Goal: Transaction & Acquisition: Purchase product/service

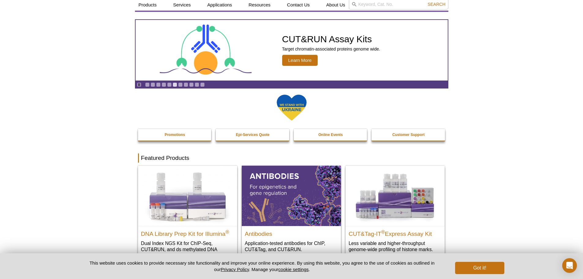
scroll to position [31, 0]
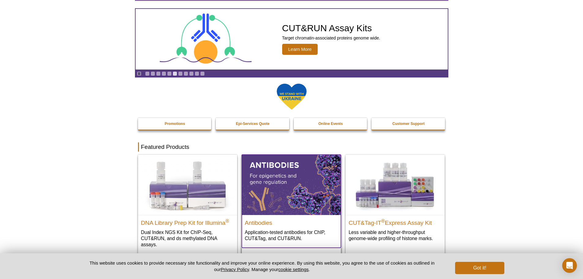
click at [282, 211] on img at bounding box center [291, 185] width 99 height 60
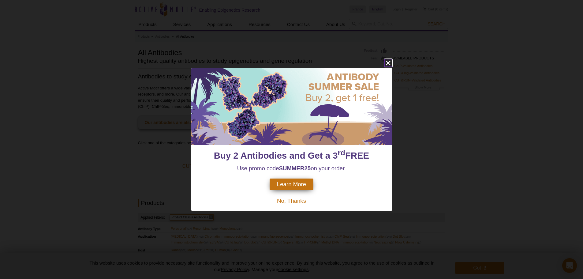
click at [390, 63] on icon "close" at bounding box center [389, 63] width 8 height 8
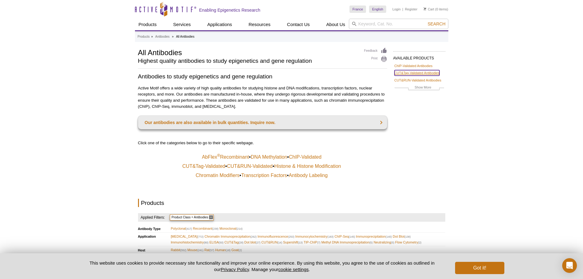
click at [420, 73] on link "CUT&Tag-Validated Antibodies" at bounding box center [417, 73] width 45 height 6
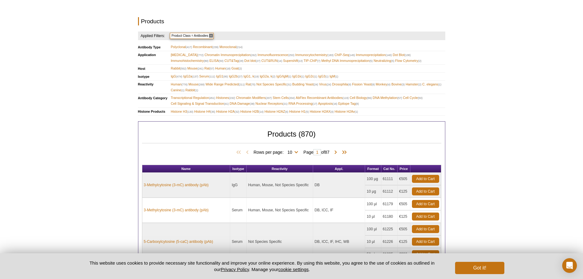
scroll to position [184, 0]
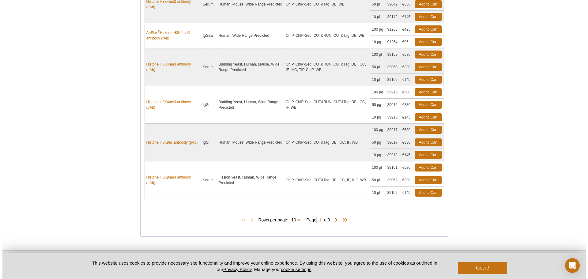
scroll to position [490, 0]
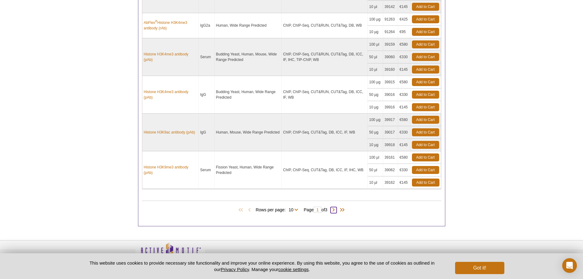
click at [336, 208] on span at bounding box center [334, 210] width 6 height 6
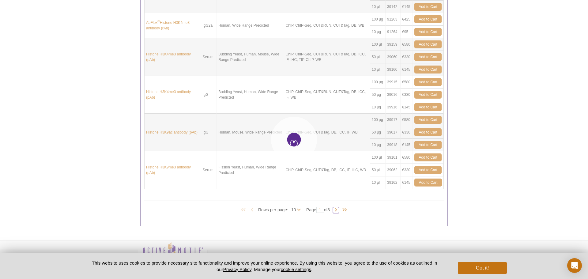
type input "2"
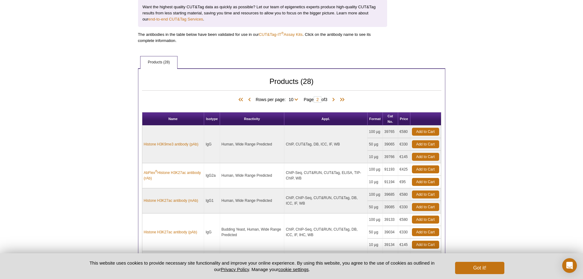
scroll to position [275, 0]
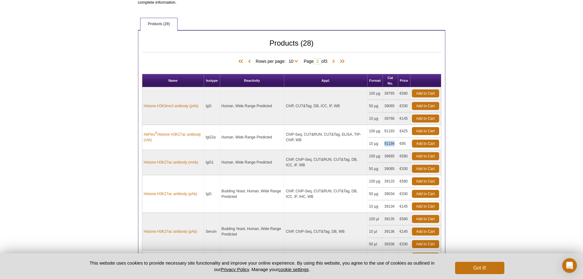
drag, startPoint x: 385, startPoint y: 145, endPoint x: 395, endPoint y: 145, distance: 10.4
click at [395, 145] on td "91194" at bounding box center [390, 144] width 15 height 13
drag, startPoint x: 185, startPoint y: 134, endPoint x: 125, endPoint y: 150, distance: 62.6
click at [121, 152] on div "Active Motif Logo Enabling Epigenetics Research 0 Search Skip to content Active…" at bounding box center [291, 109] width 583 height 768
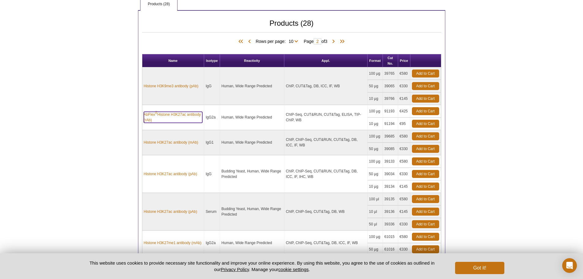
scroll to position [305, 0]
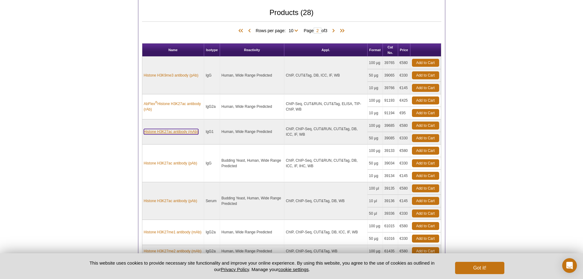
click at [173, 133] on link "Histone H3K27ac antibody (mAb)" at bounding box center [171, 132] width 55 height 6
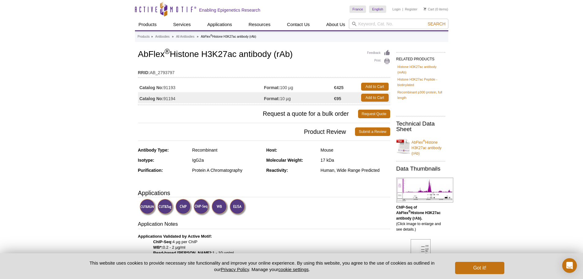
drag, startPoint x: 182, startPoint y: 98, endPoint x: 165, endPoint y: 102, distance: 16.6
click at [165, 102] on td "Catalog No: 91194" at bounding box center [201, 97] width 126 height 11
copy td "91194"
drag, startPoint x: 138, startPoint y: 55, endPoint x: 296, endPoint y: 54, distance: 157.1
click at [296, 54] on h1 "AbFlex ® Histone H3K27ac antibody (rAb)" at bounding box center [264, 55] width 252 height 10
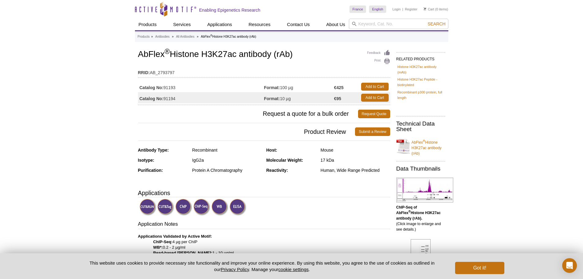
copy h1 "AbFlex ® Histone H3K27ac antibody (rAb)"
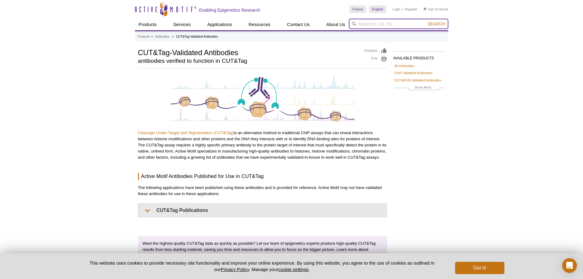
click at [380, 26] on input "search" at bounding box center [399, 24] width 100 height 10
type input "h3k27ac"
click at [426, 21] on button "Search" at bounding box center [436, 24] width 21 height 6
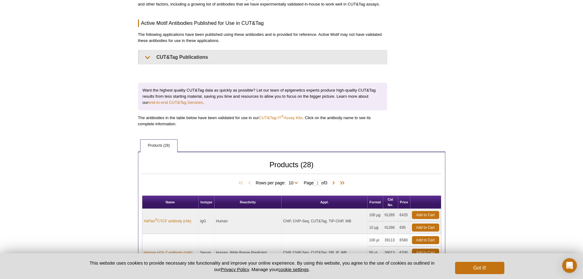
scroll to position [245, 0]
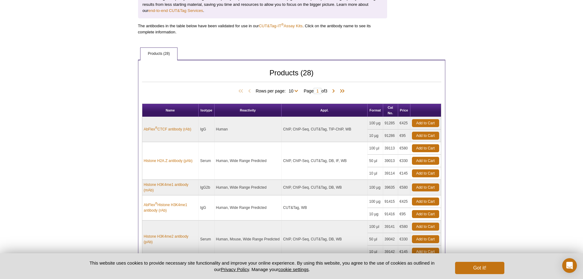
click at [165, 126] on td "AbFlex ® CTCF antibody (rAb)" at bounding box center [170, 129] width 57 height 25
click at [165, 129] on link "AbFlex ® CTCF antibody (rAb)" at bounding box center [167, 129] width 47 height 6
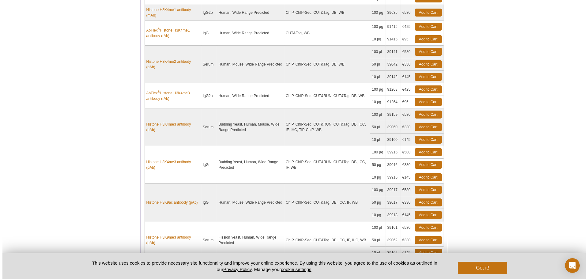
scroll to position [459, 0]
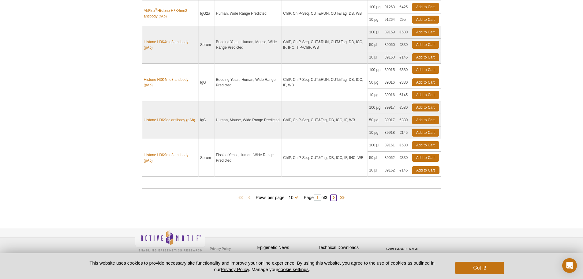
click at [334, 197] on span at bounding box center [334, 198] width 6 height 6
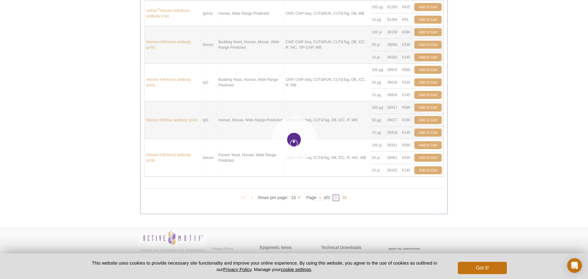
type input "2"
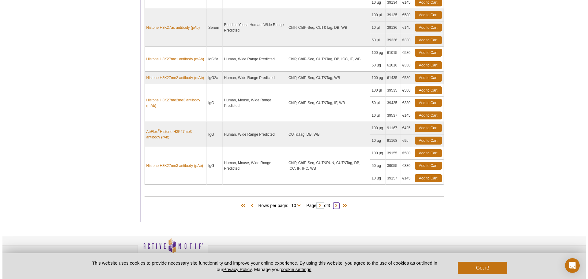
scroll to position [447, 0]
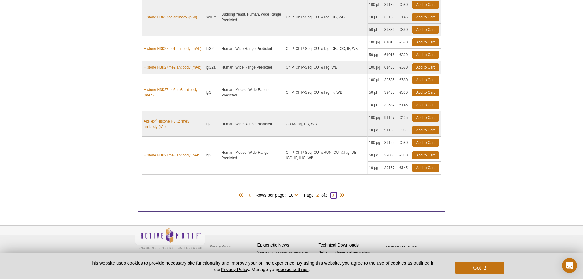
click at [337, 194] on span at bounding box center [334, 195] width 6 height 6
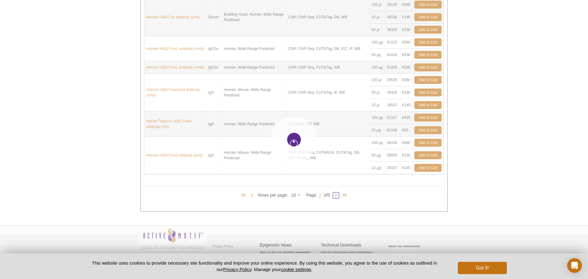
type input "3"
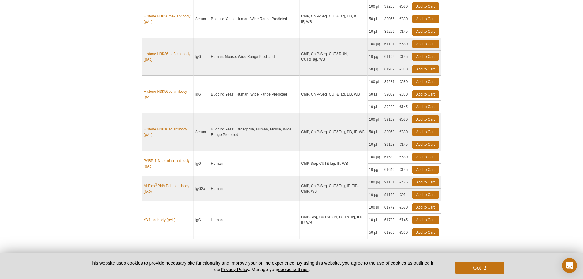
scroll to position [378, 0]
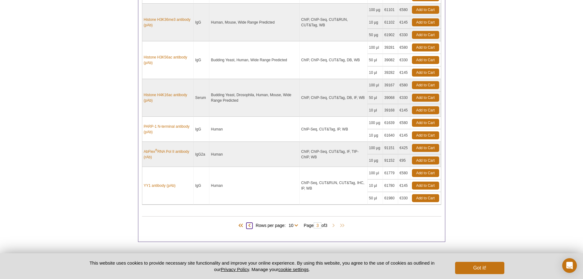
click at [249, 225] on span at bounding box center [250, 226] width 6 height 6
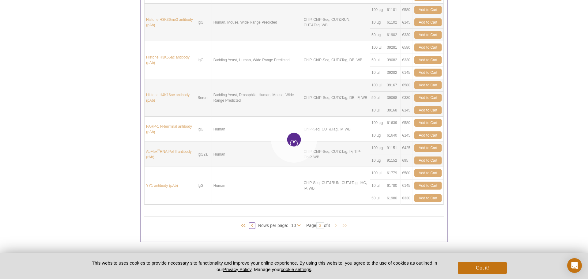
type input "2"
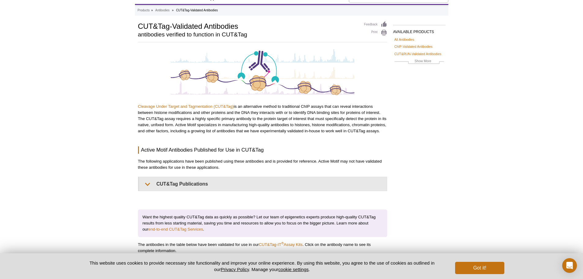
scroll to position [0, 0]
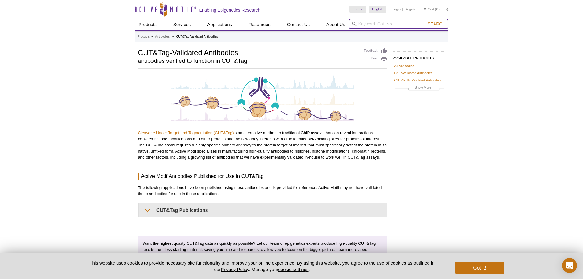
click at [378, 25] on input "search" at bounding box center [399, 24] width 100 height 10
type input "53175"
click at [426, 21] on button "Search" at bounding box center [436, 24] width 21 height 6
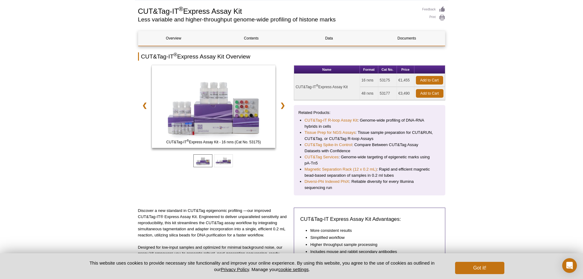
scroll to position [31, 0]
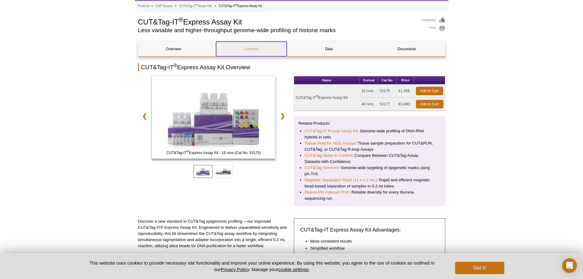
click at [250, 50] on link "Contents" at bounding box center [251, 49] width 71 height 15
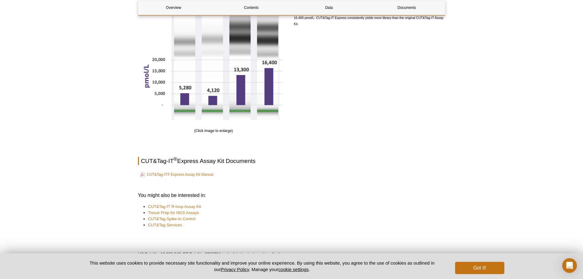
scroll to position [862, 0]
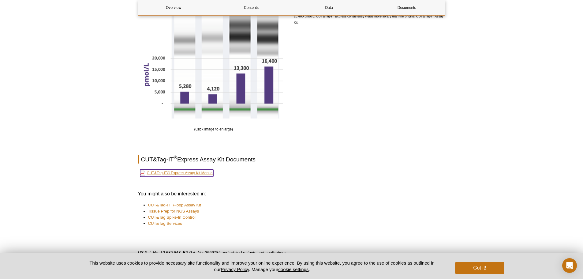
click at [202, 173] on link "CUT&Tag-IT® Express Assay Kit Manual" at bounding box center [177, 172] width 74 height 7
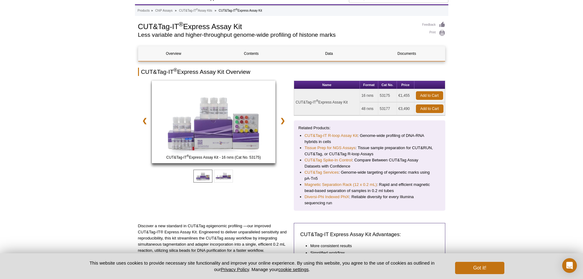
scroll to position [61, 0]
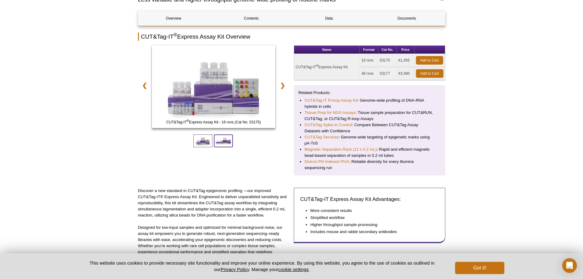
click at [229, 140] on span at bounding box center [223, 140] width 19 height 13
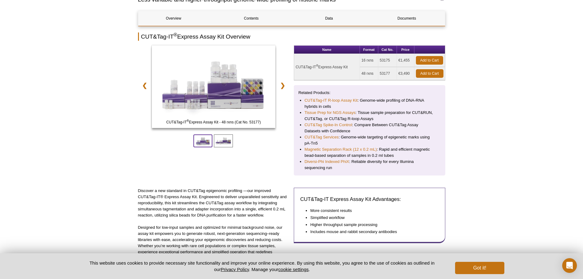
click at [195, 141] on span at bounding box center [203, 140] width 19 height 13
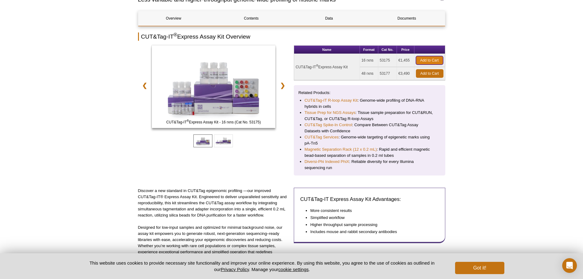
click at [429, 62] on link "Add to Cart" at bounding box center [429, 60] width 27 height 9
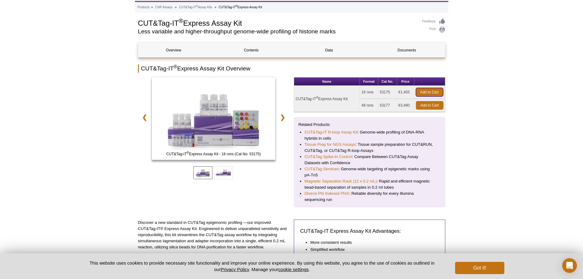
scroll to position [0, 0]
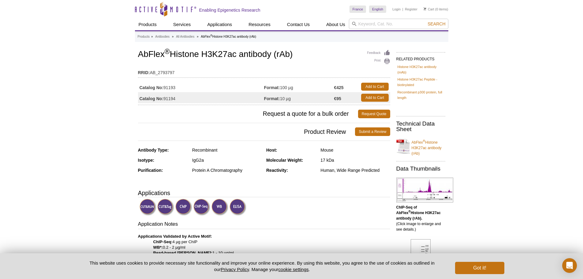
drag, startPoint x: 152, startPoint y: 65, endPoint x: 161, endPoint y: 63, distance: 9.0
click at [152, 65] on table "RRID: AB_2793797" at bounding box center [264, 71] width 252 height 13
drag, startPoint x: 298, startPoint y: 55, endPoint x: 139, endPoint y: 59, distance: 159.3
click at [139, 59] on h1 "AbFlex ® Histone H3K27ac antibody (rAb)" at bounding box center [264, 55] width 252 height 10
copy h1 "AbFlex ® Histone H3K27ac antibody (rAb)"
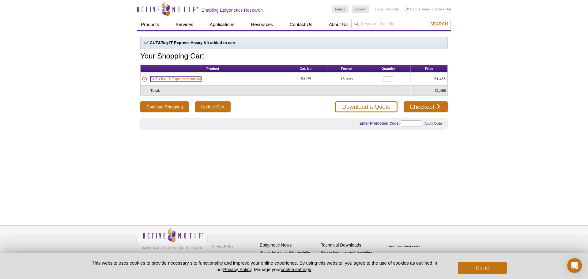
click at [160, 78] on link "CUT&Tag-IT Express Assay Kit" at bounding box center [175, 79] width 51 height 6
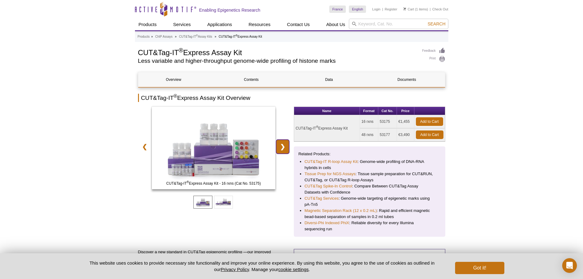
click at [282, 145] on link "❯" at bounding box center [282, 147] width 13 height 14
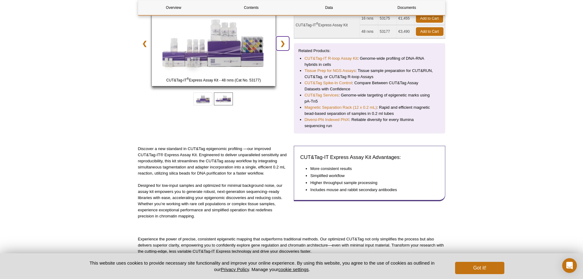
scroll to position [123, 0]
